Goal: Task Accomplishment & Management: Manage account settings

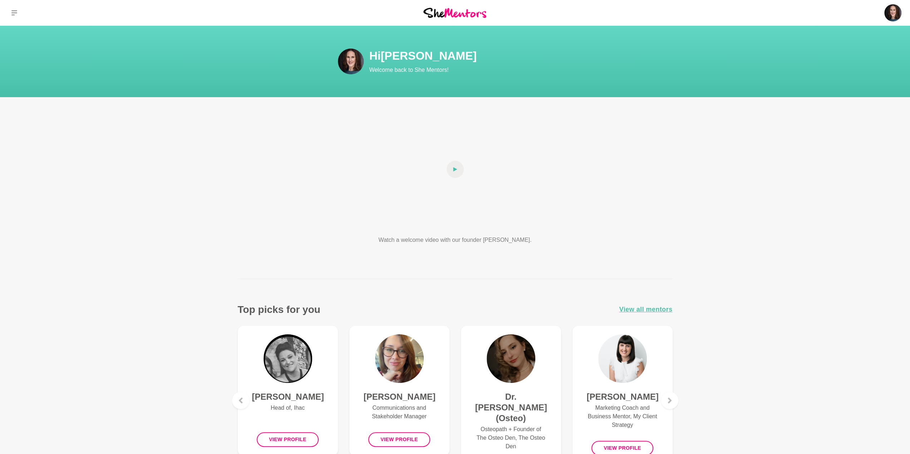
click at [348, 65] on img at bounding box center [351, 62] width 26 height 26
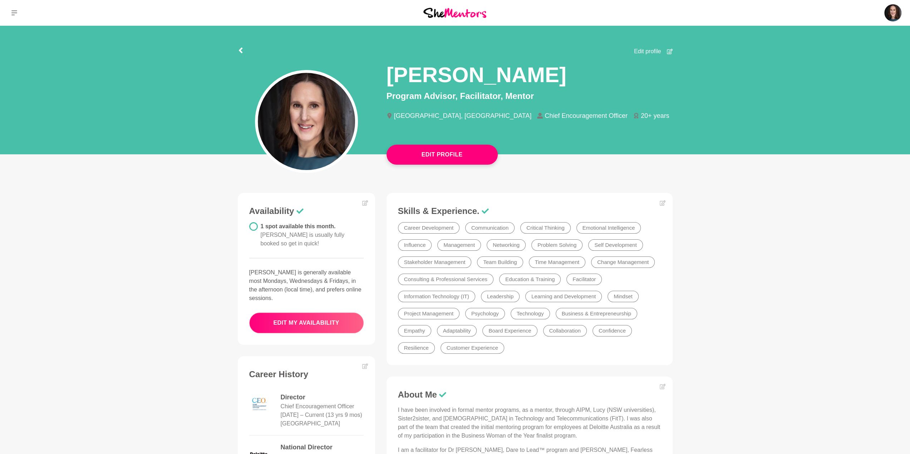
click at [336, 313] on button "edit my availability" at bounding box center [306, 323] width 114 height 21
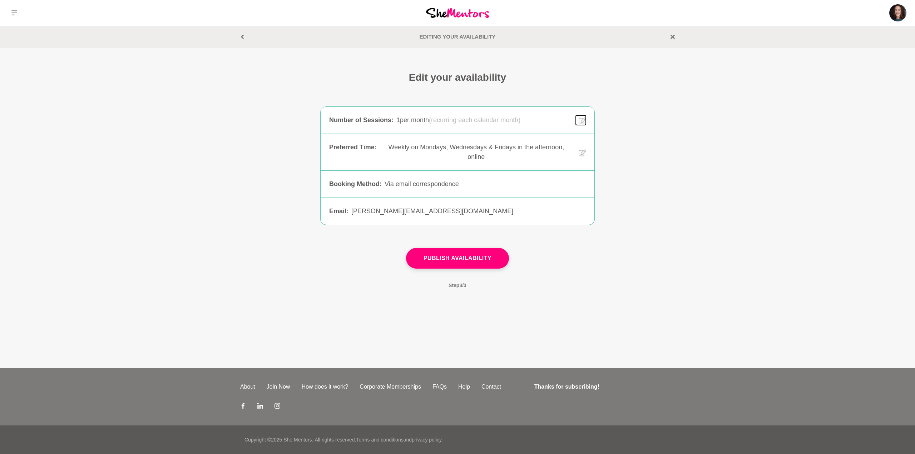
click at [581, 123] on icon at bounding box center [582, 121] width 7 height 7
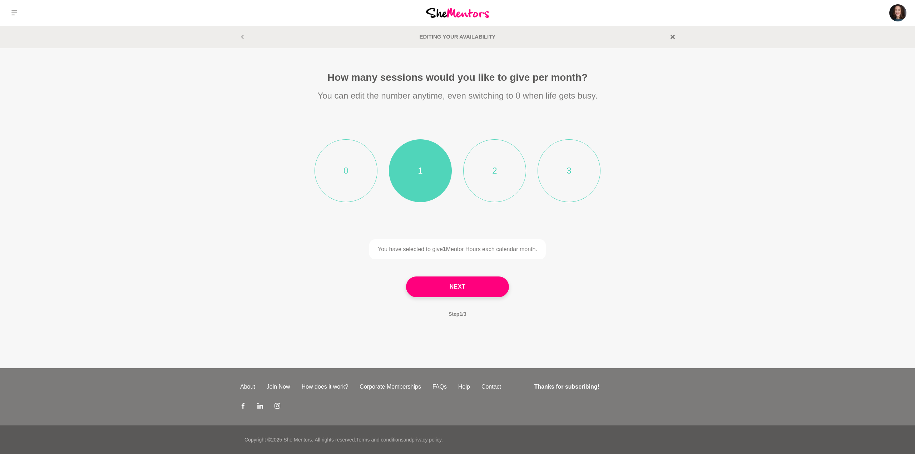
click at [361, 190] on li "0" at bounding box center [345, 170] width 63 height 63
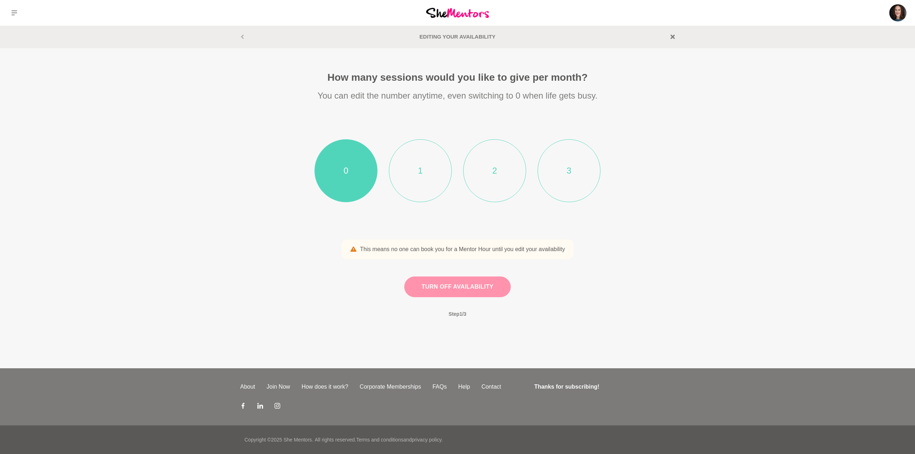
click at [479, 289] on button "Turn off availability" at bounding box center [457, 287] width 107 height 21
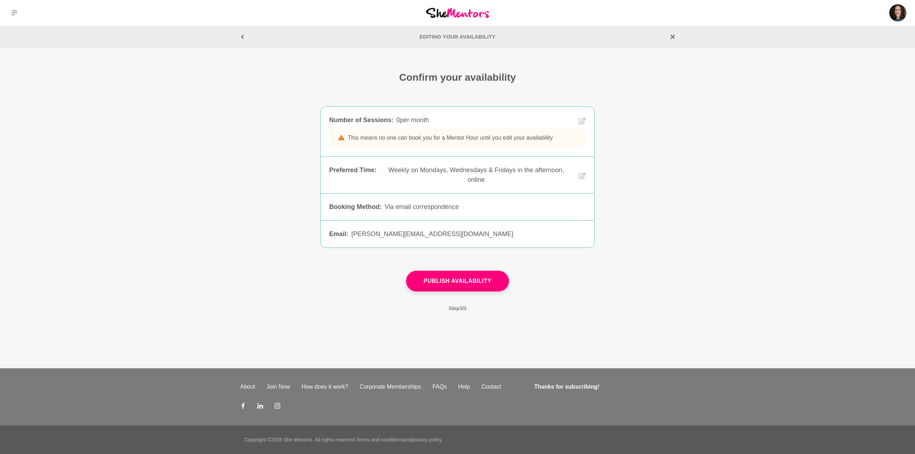
click at [670, 36] on section "Editing your Availability" at bounding box center [457, 37] width 457 height 8
click at [243, 37] on icon at bounding box center [242, 37] width 4 height 4
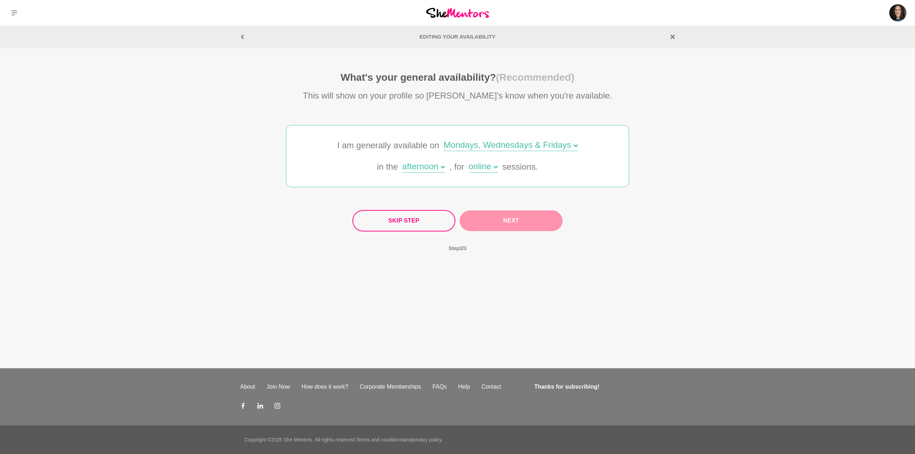
click at [514, 223] on button "Next" at bounding box center [511, 220] width 103 height 21
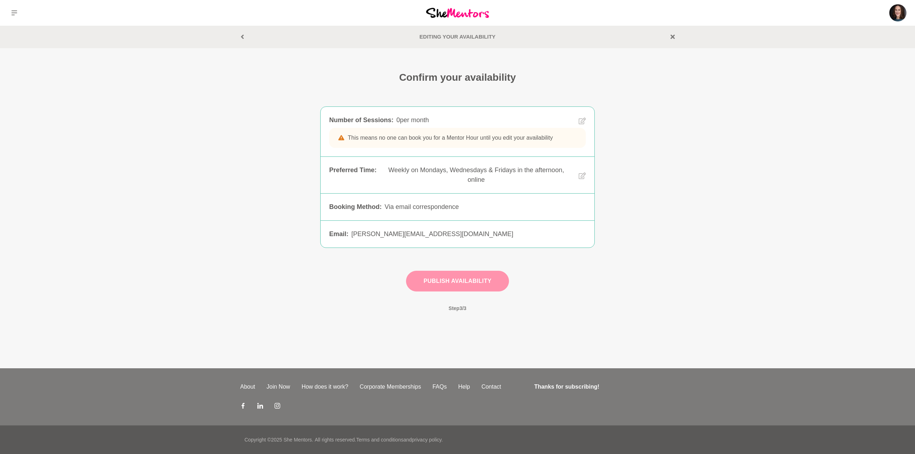
click at [474, 285] on button "Publish Availability" at bounding box center [457, 281] width 103 height 21
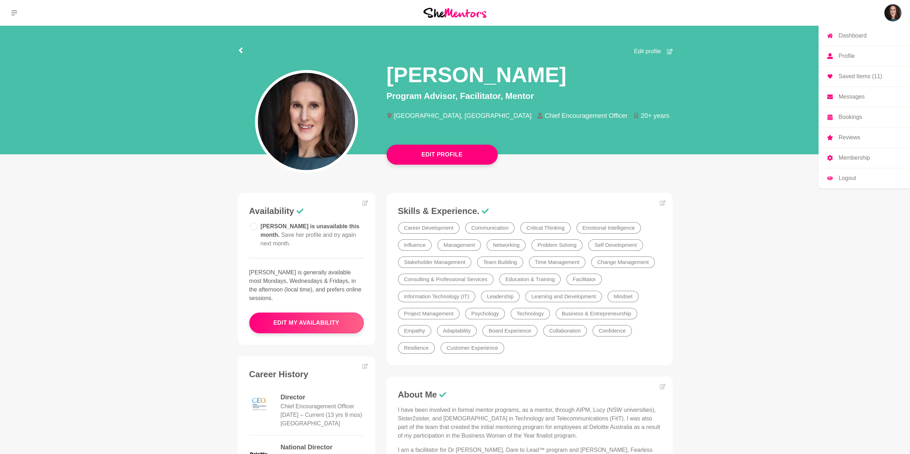
click at [840, 35] on p "Dashboard" at bounding box center [852, 36] width 28 height 6
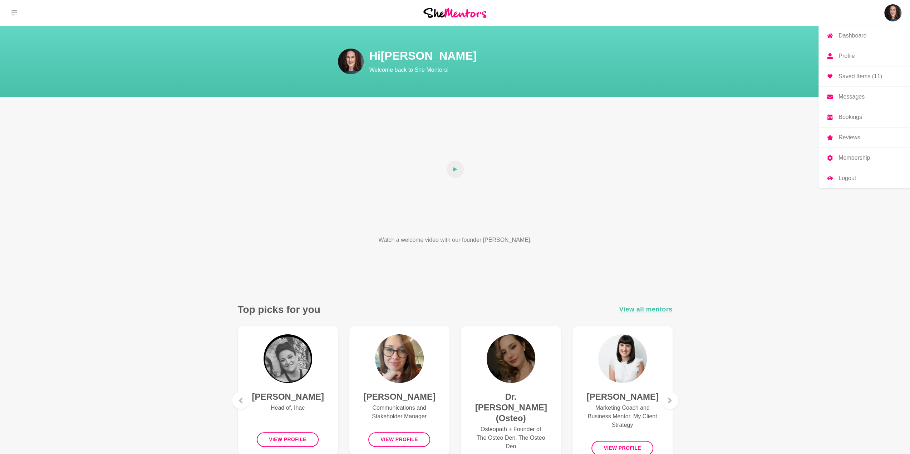
click at [851, 76] on p "Saved Items (11)" at bounding box center [860, 77] width 44 height 6
